Goal: Task Accomplishment & Management: Manage account settings

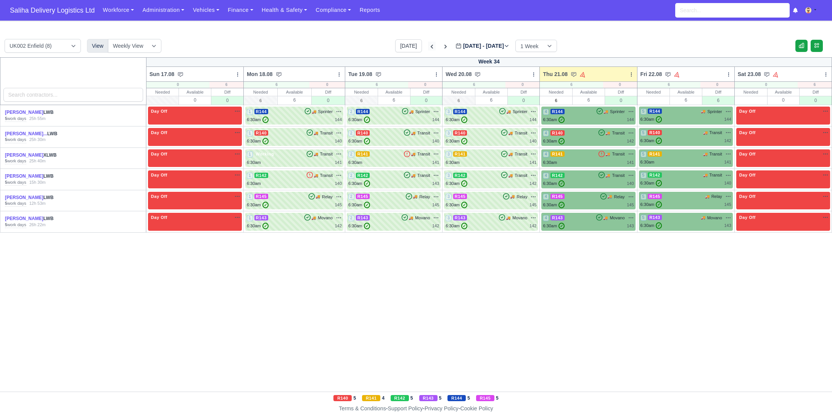
click at [428, 44] on icon at bounding box center [432, 47] width 8 height 8
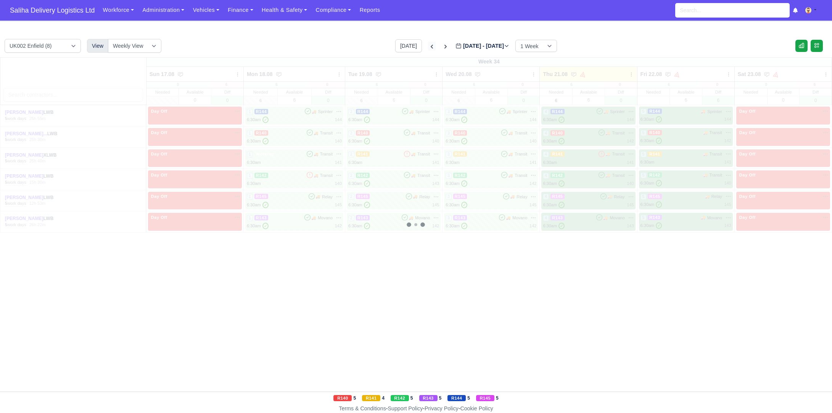
type input "2025-08-13"
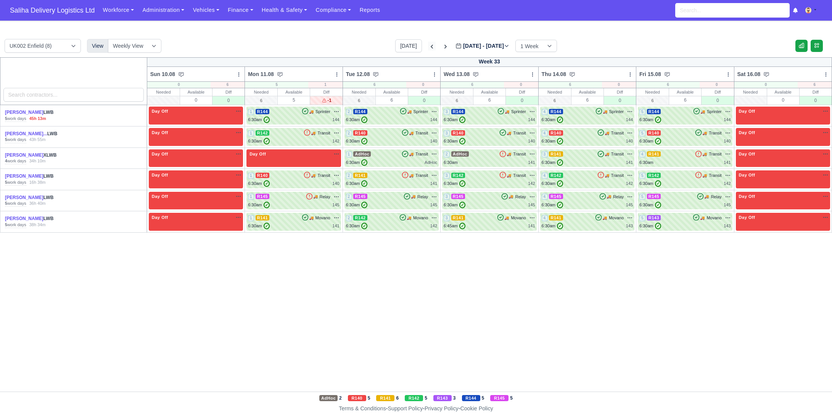
click at [428, 44] on icon at bounding box center [432, 47] width 8 height 8
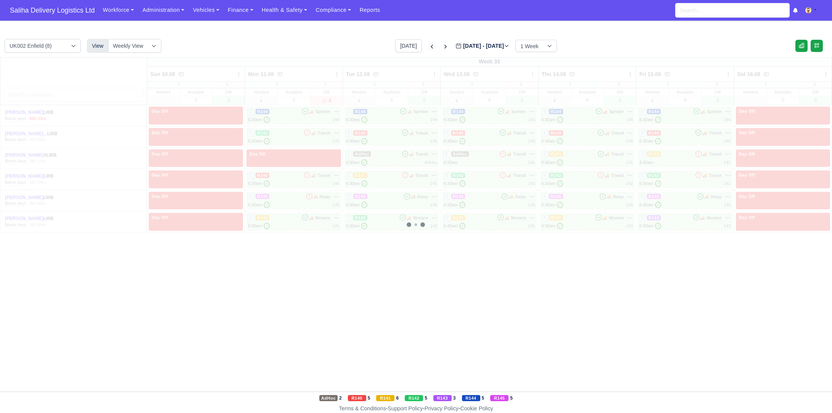
type input "2025-08-06"
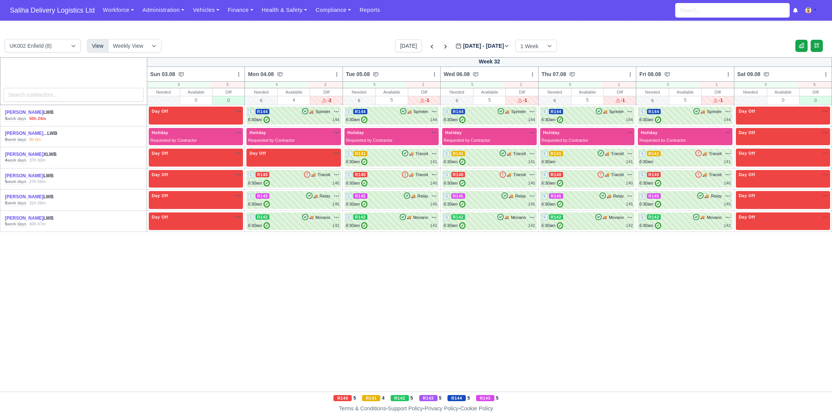
click at [442, 45] on icon at bounding box center [446, 47] width 8 height 8
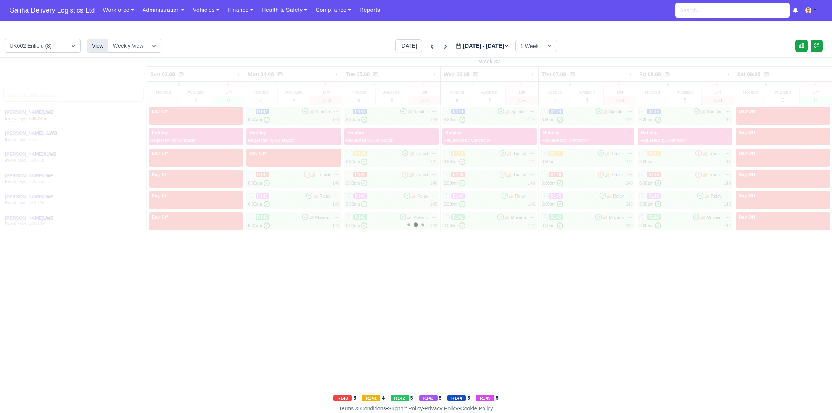
type input "2025-08-13"
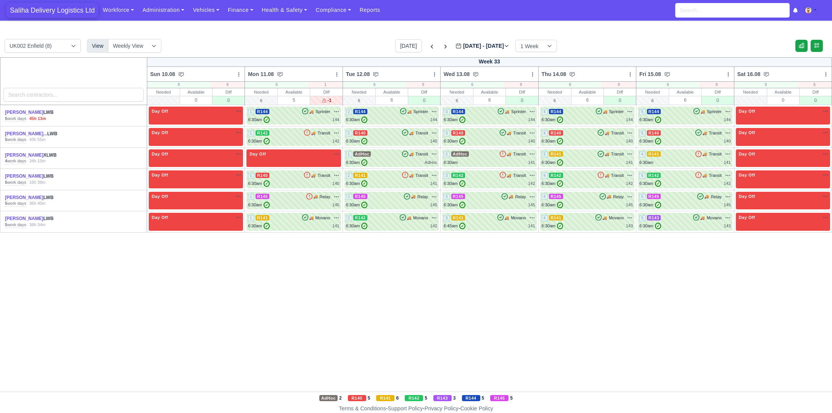
click at [48, 10] on span "Saliha Delivery Logistics Ltd" at bounding box center [52, 10] width 92 height 15
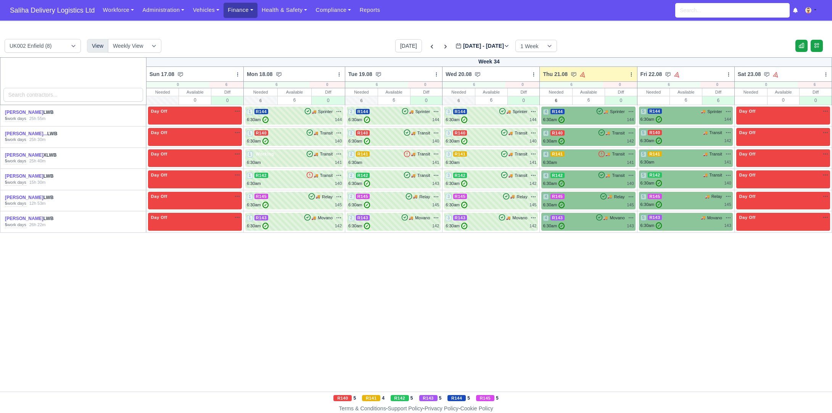
click at [239, 11] on link "Finance" at bounding box center [241, 10] width 34 height 15
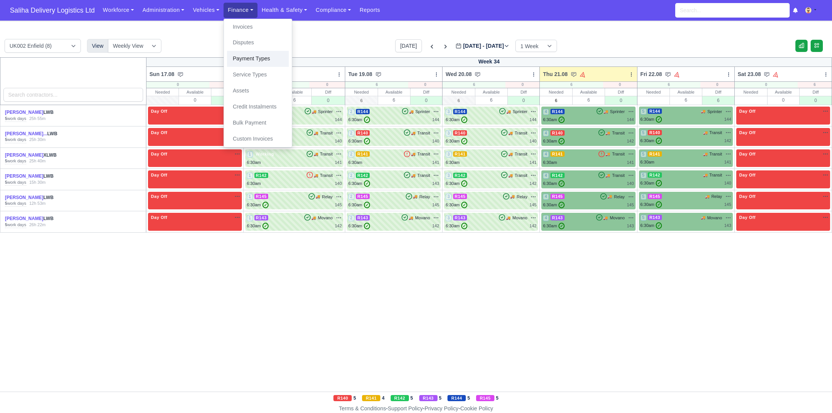
click at [243, 61] on link "Payment Types" at bounding box center [258, 59] width 62 height 16
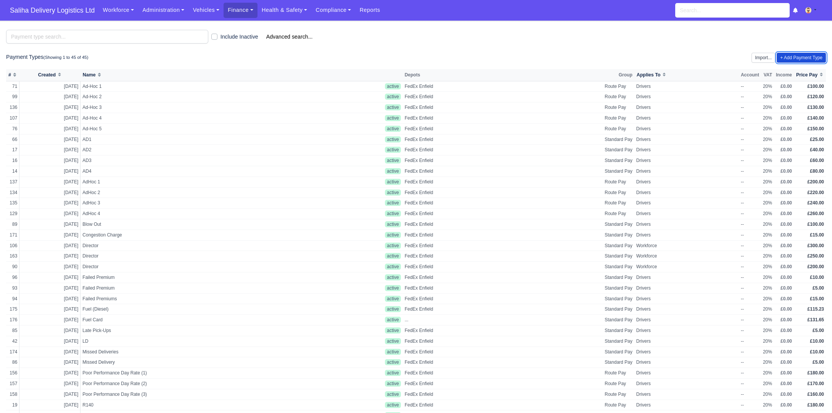
click at [791, 55] on link "+ Add Payment Type" at bounding box center [801, 58] width 49 height 10
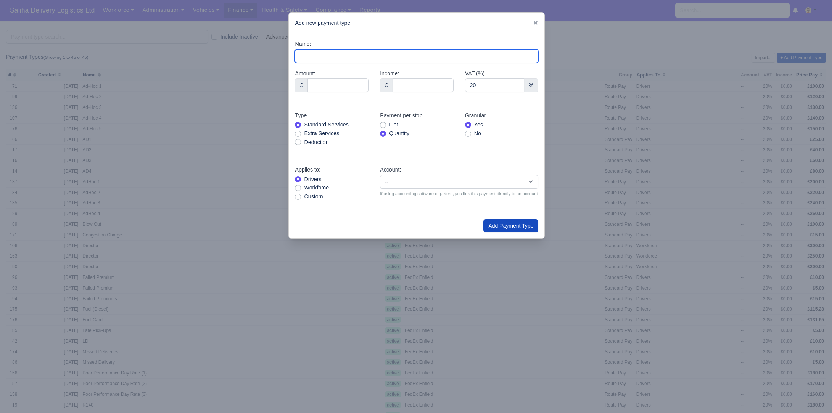
click at [339, 56] on input "Name:" at bounding box center [416, 56] width 243 height 14
type input "Fuel Card"
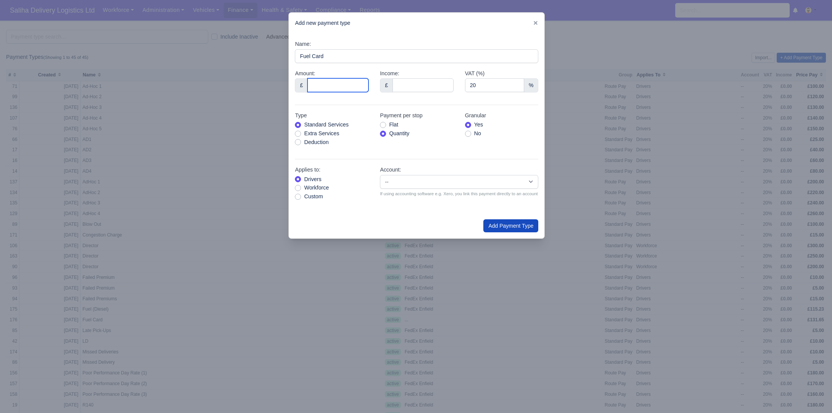
click at [329, 86] on input "Amount:" at bounding box center [338, 85] width 61 height 14
type input "88.01"
click at [304, 141] on label "Deduction" at bounding box center [316, 142] width 24 height 9
click at [298, 141] on input "Deduction" at bounding box center [298, 141] width 6 height 6
radio input "true"
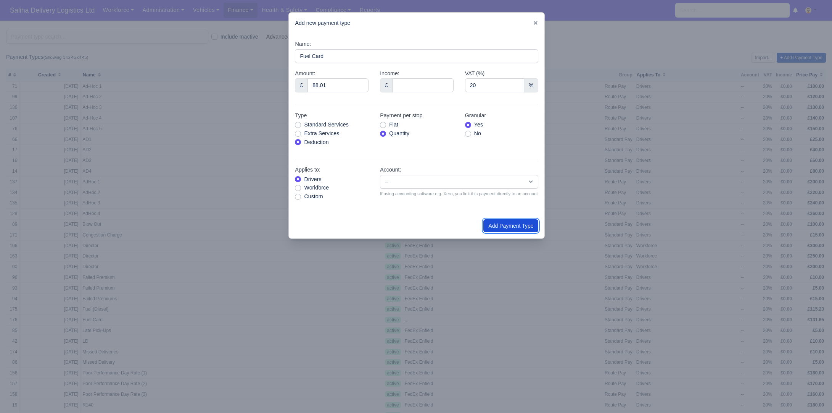
click at [503, 229] on button "Add Payment Type" at bounding box center [511, 225] width 55 height 13
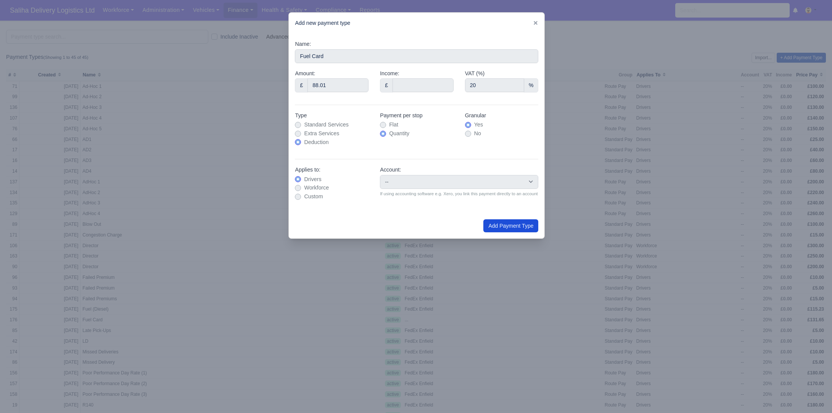
type input "0"
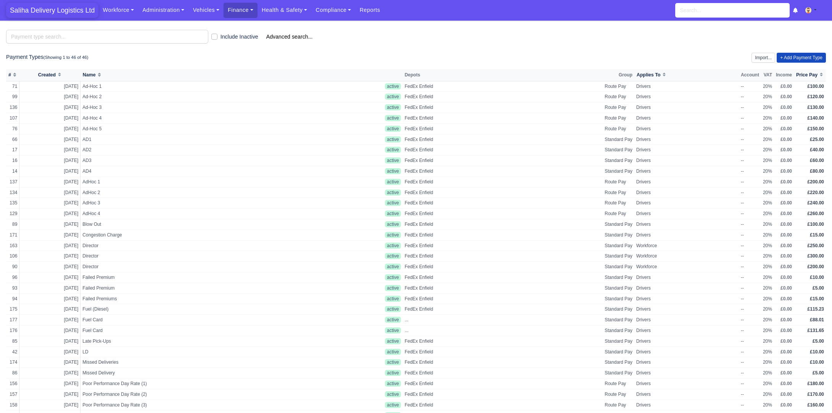
click at [69, 10] on span "Saliha Delivery Logistics Ltd" at bounding box center [52, 10] width 92 height 15
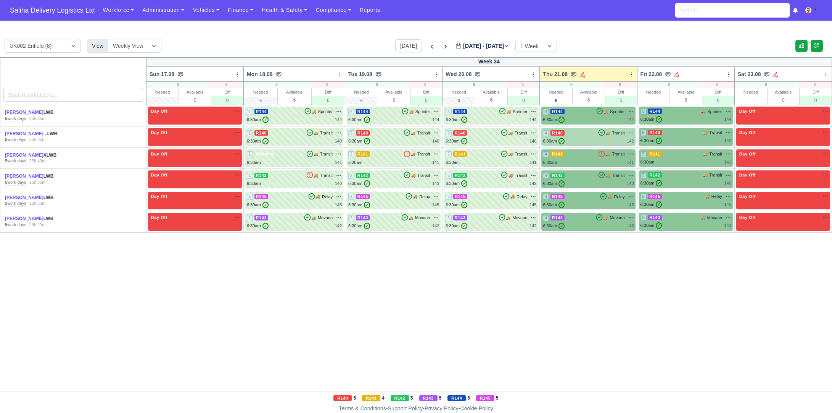
click at [583, 140] on div "6:30am ✓ 142" at bounding box center [588, 141] width 91 height 6
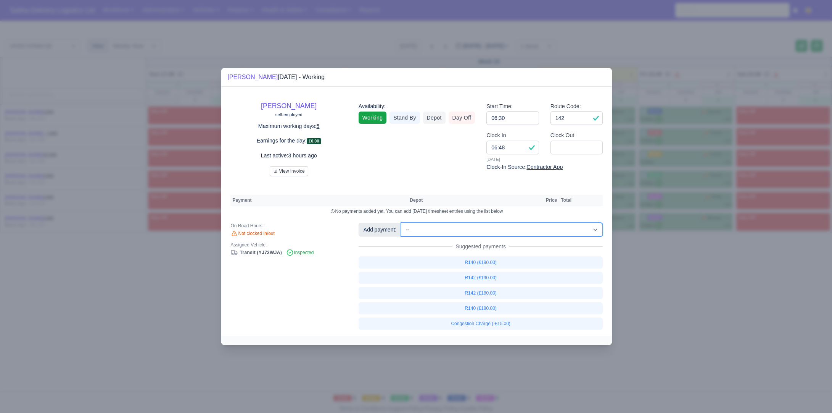
click at [470, 231] on select "-- Ad-Hoc 1 (AD-HO) Ad-Hoc 2 (AD-HO) Ad-Hoc 3 (AD-HO) Ad-Hoc 4 (AD-HO) Ad-Hoc 5…" at bounding box center [502, 229] width 202 height 14
select select "177"
click at [402, 222] on select "-- Ad-Hoc 1 (AD-HO) Ad-Hoc 2 (AD-HO) Ad-Hoc 3 (AD-HO) Ad-Hoc 4 (AD-HO) Ad-Hoc 5…" at bounding box center [502, 229] width 202 height 14
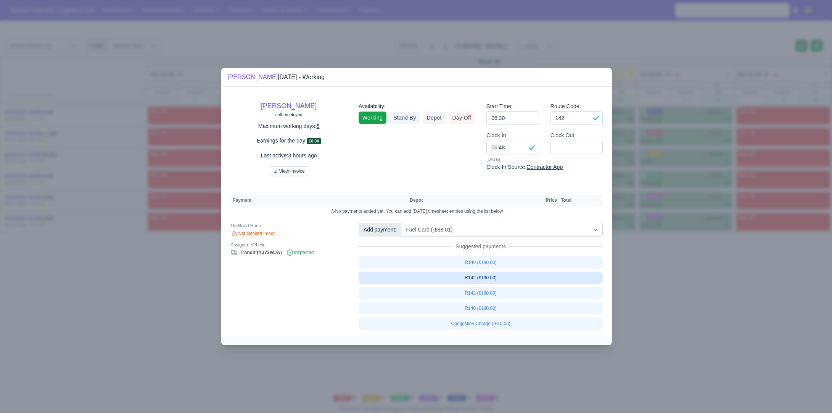
select select "1"
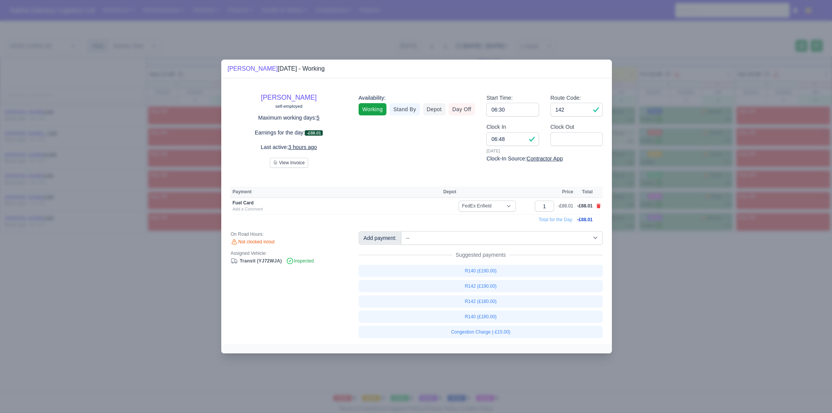
click at [647, 292] on div at bounding box center [416, 206] width 832 height 413
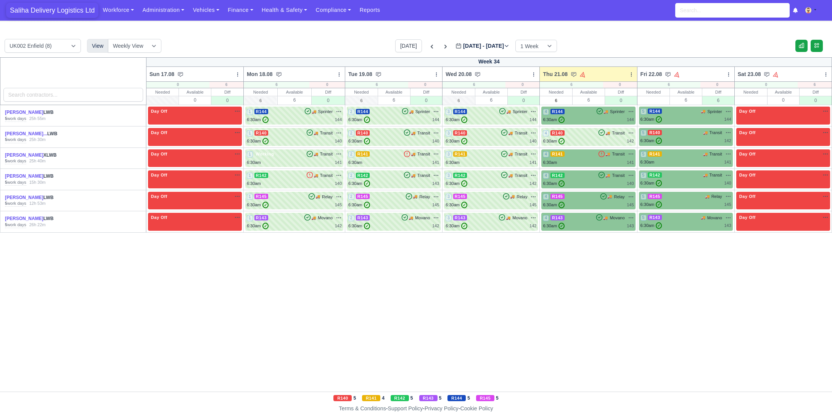
click at [58, 9] on span "Saliha Delivery Logistics Ltd" at bounding box center [52, 10] width 92 height 15
click at [211, 13] on link "Vehicles" at bounding box center [206, 10] width 35 height 15
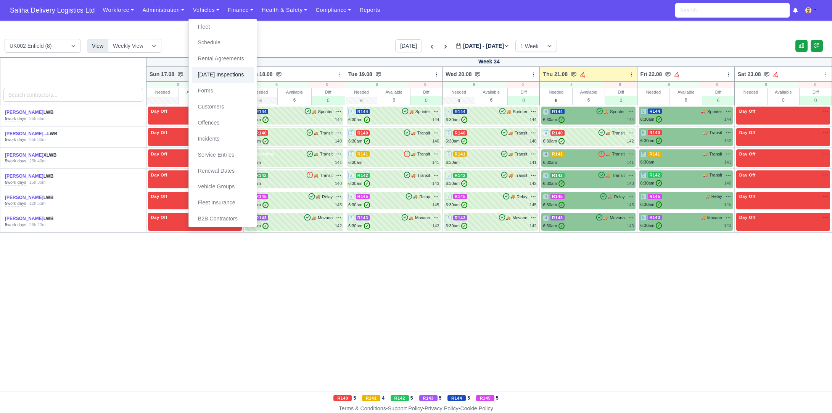
click at [226, 74] on link "[DATE] Inspections" at bounding box center [223, 75] width 62 height 16
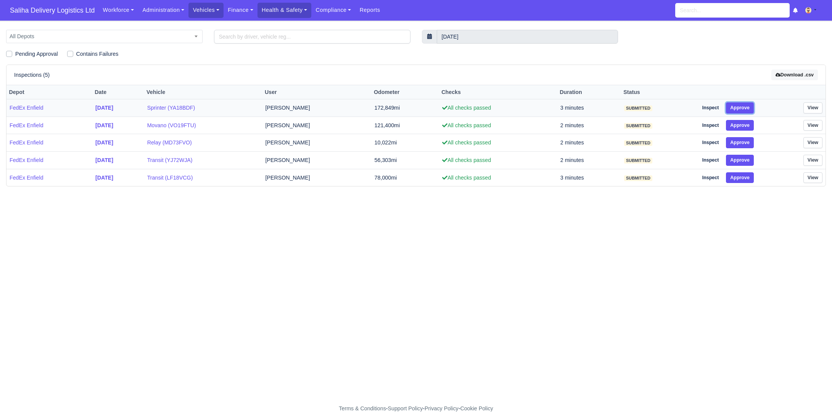
drag, startPoint x: 745, startPoint y: 104, endPoint x: 751, endPoint y: 112, distance: 10.6
click at [745, 104] on button "Approve" at bounding box center [740, 107] width 28 height 11
drag, startPoint x: 751, startPoint y: 119, endPoint x: 750, endPoint y: 128, distance: 8.4
click at [751, 122] on button "Approve" at bounding box center [740, 125] width 28 height 11
drag, startPoint x: 747, startPoint y: 140, endPoint x: 747, endPoint y: 149, distance: 9.2
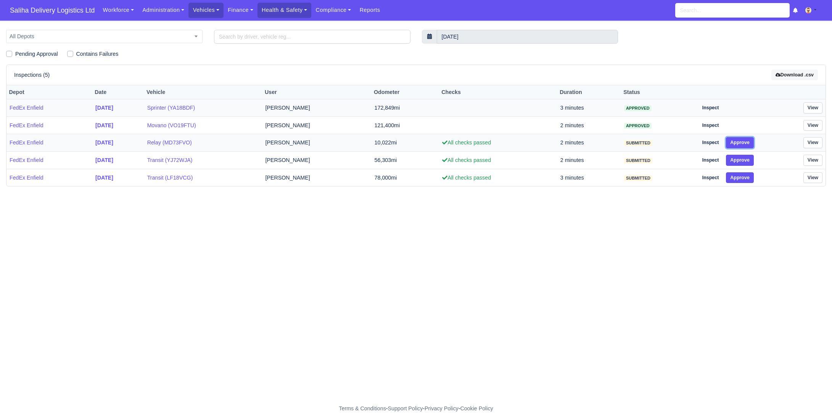
click at [747, 143] on button "Approve" at bounding box center [740, 142] width 28 height 11
drag, startPoint x: 746, startPoint y: 155, endPoint x: 746, endPoint y: 166, distance: 11.1
click at [746, 156] on button "Approve" at bounding box center [740, 160] width 28 height 11
drag, startPoint x: 742, startPoint y: 184, endPoint x: 742, endPoint y: 179, distance: 5.3
click at [742, 183] on div "Inspections (5) Download .csv Depot Date Vehicle User Odometer Checks Duration …" at bounding box center [416, 125] width 820 height 122
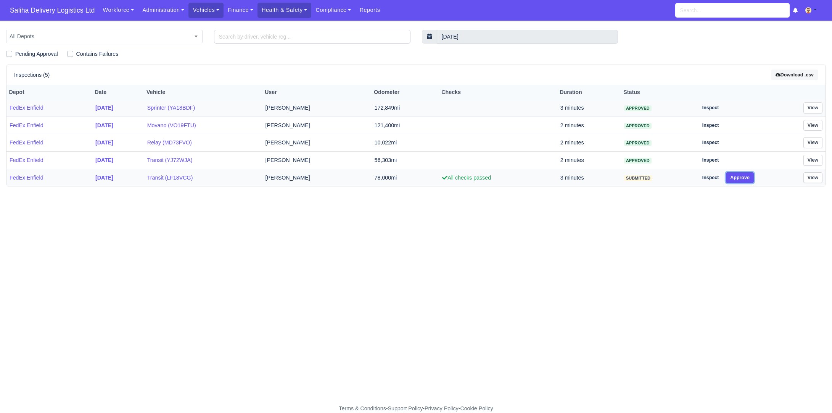
click at [742, 179] on button "Approve" at bounding box center [740, 177] width 28 height 11
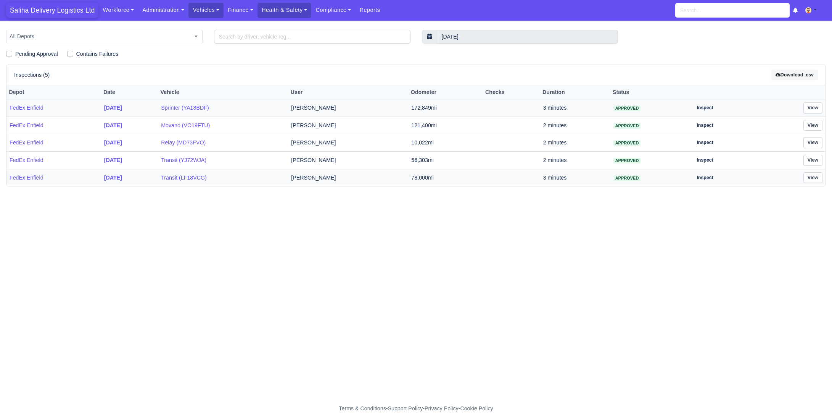
click at [66, 10] on span "Saliha Delivery Logistics Ltd" at bounding box center [52, 10] width 92 height 15
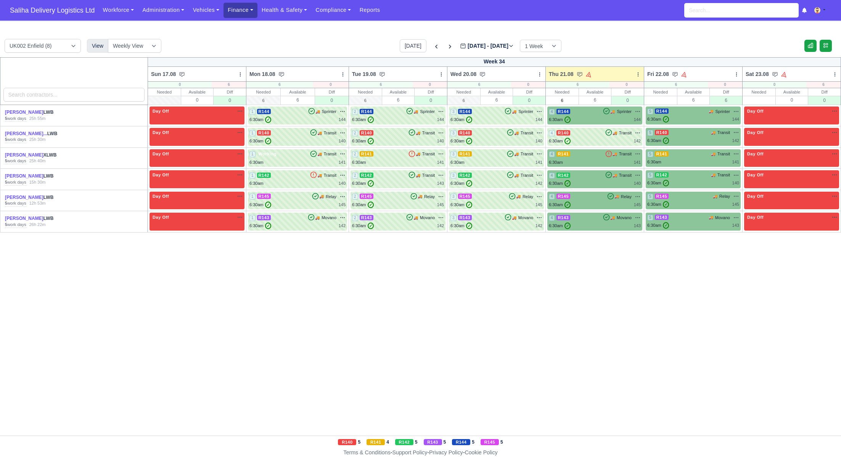
click at [236, 13] on link "Finance" at bounding box center [241, 10] width 34 height 15
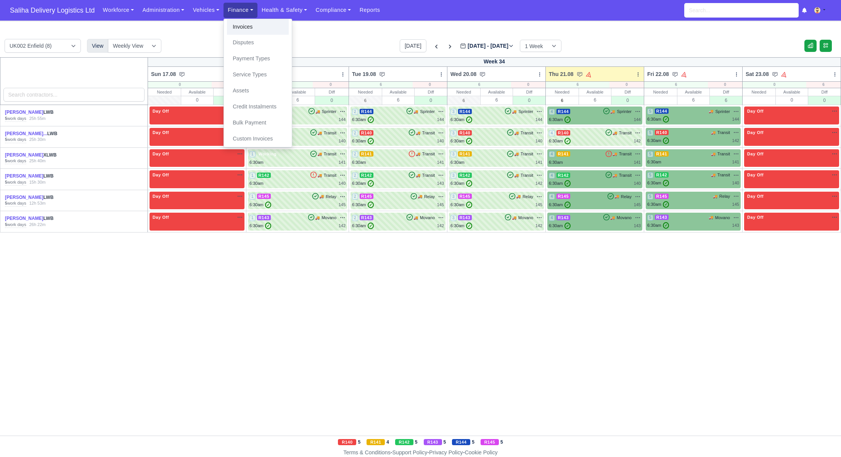
click at [246, 27] on link "Invoices" at bounding box center [258, 27] width 62 height 16
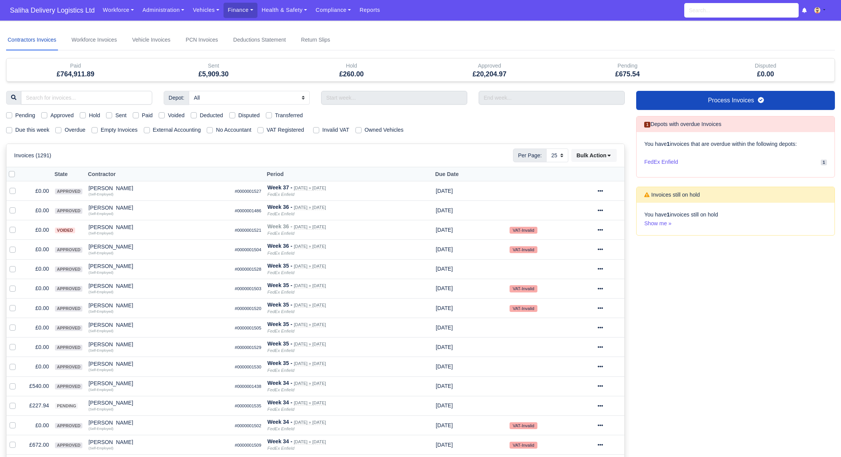
select select "25"
click at [115, 115] on label "Sent" at bounding box center [120, 115] width 11 height 9
click at [110, 115] on input "Sent" at bounding box center [109, 114] width 6 height 6
checkbox input "true"
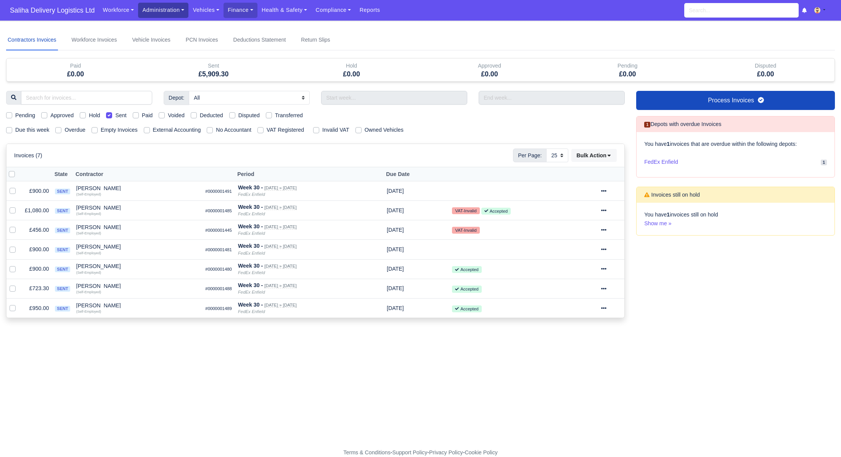
click at [156, 10] on link "Administration" at bounding box center [163, 10] width 50 height 15
click at [172, 63] on link "Management" at bounding box center [173, 59] width 62 height 16
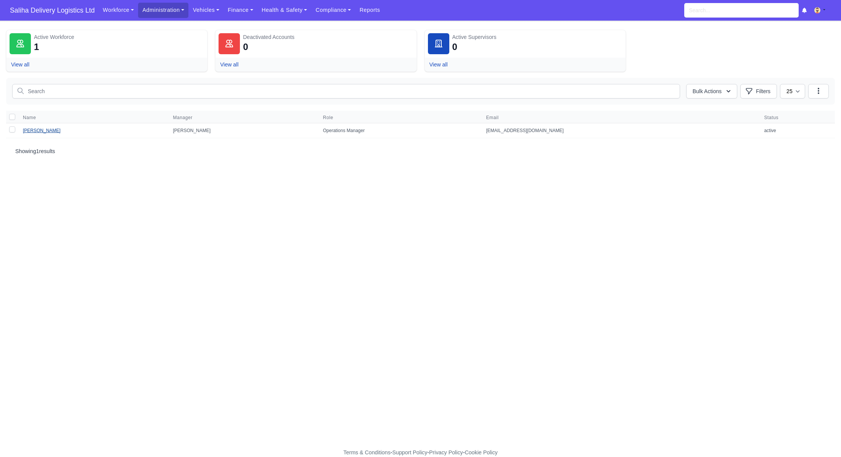
click at [45, 129] on link "[PERSON_NAME]" at bounding box center [42, 130] width 38 height 5
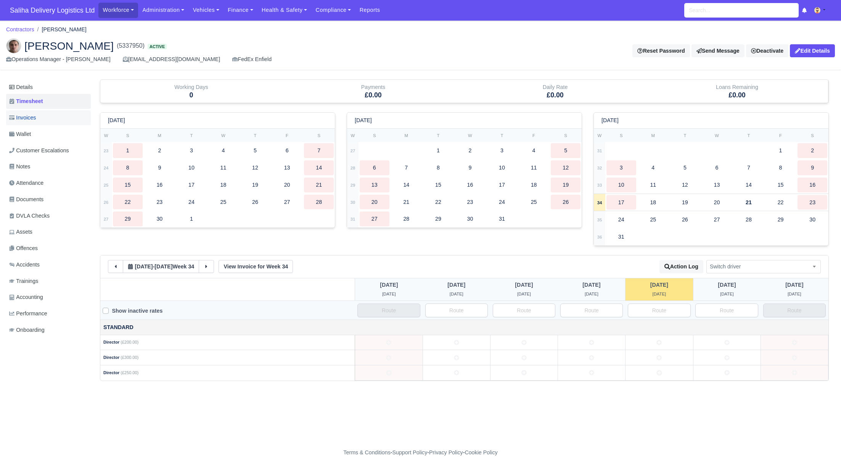
click at [45, 122] on link "Invoices" at bounding box center [48, 117] width 85 height 15
click at [40, 116] on link "Invoices" at bounding box center [48, 117] width 85 height 15
click at [40, 118] on link "Invoices" at bounding box center [48, 117] width 85 height 15
